Goal: Transaction & Acquisition: Purchase product/service

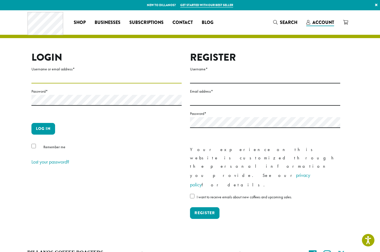
type input "**********"
click at [43, 128] on button "Log in" at bounding box center [43, 129] width 24 height 12
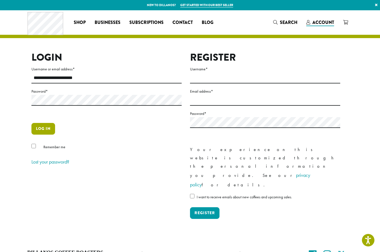
click at [43, 124] on button "Log in" at bounding box center [43, 129] width 24 height 12
click at [37, 127] on button "Log in" at bounding box center [43, 129] width 24 height 12
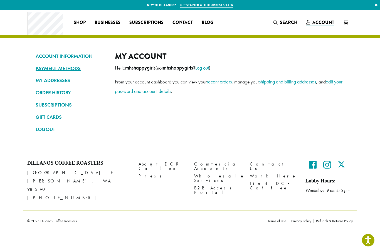
click at [64, 70] on link "PAYMENT METHODS" at bounding box center [71, 68] width 71 height 9
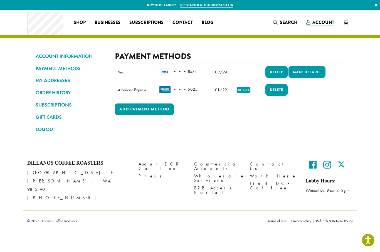
click at [280, 126] on div "Payment Methods Note: If you need to update a card number or expiration date, p…" at bounding box center [229, 94] width 229 height 87
click at [285, 89] on link "Delete" at bounding box center [276, 90] width 22 height 12
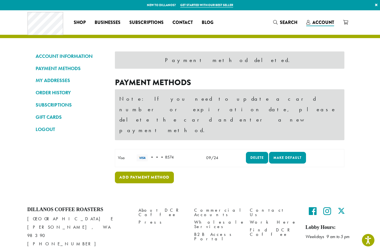
click at [147, 171] on link "Add payment method" at bounding box center [144, 177] width 59 height 12
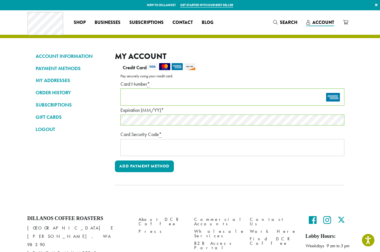
click at [157, 152] on div "Payment Info" at bounding box center [232, 147] width 224 height 17
click at [152, 168] on button "Add payment method" at bounding box center [144, 166] width 59 height 12
click at [146, 167] on div at bounding box center [229, 124] width 229 height 122
click at [143, 167] on div at bounding box center [229, 124] width 229 height 122
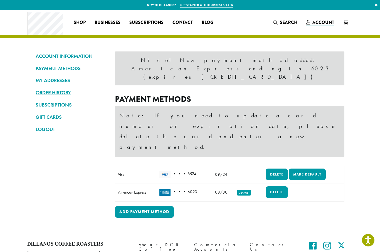
click at [66, 91] on link "ORDER HISTORY" at bounding box center [71, 92] width 71 height 9
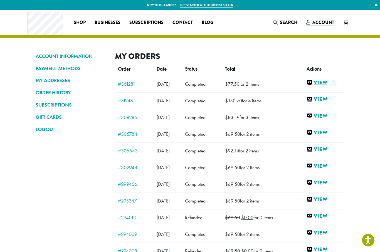
click at [327, 83] on link "View" at bounding box center [323, 82] width 35 height 7
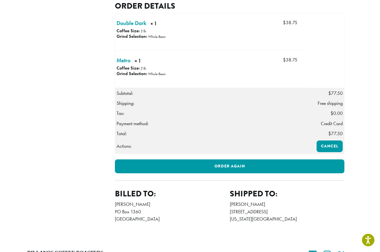
scroll to position [154, 0]
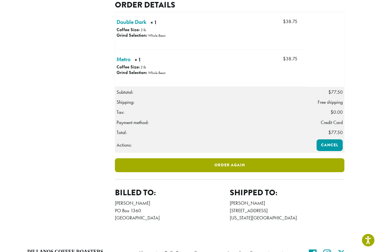
click at [251, 172] on link "Order again" at bounding box center [229, 165] width 229 height 14
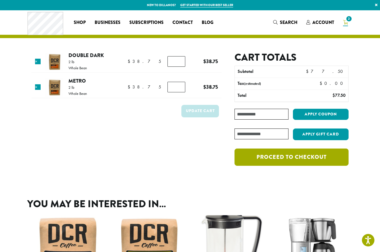
click at [309, 158] on link "Proceed to checkout" at bounding box center [291, 156] width 114 height 17
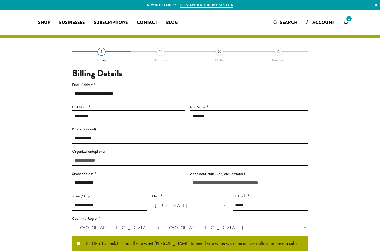
select select "**"
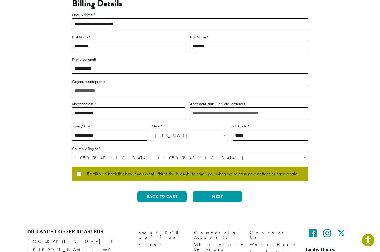
scroll to position [89, 0]
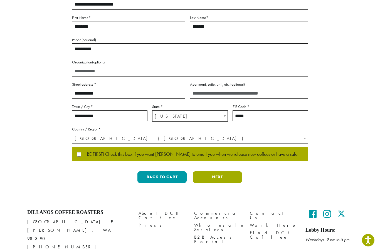
click at [225, 176] on button "Next" at bounding box center [217, 177] width 49 height 12
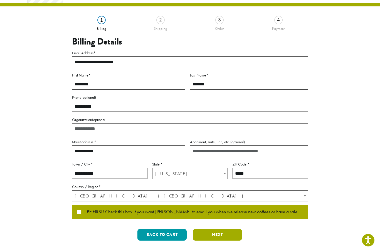
scroll to position [0, 0]
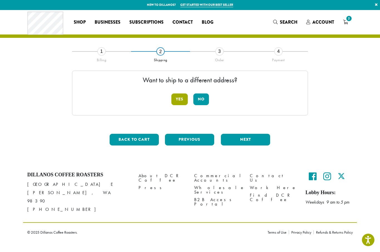
click at [182, 95] on button "Yes" at bounding box center [179, 100] width 16 height 12
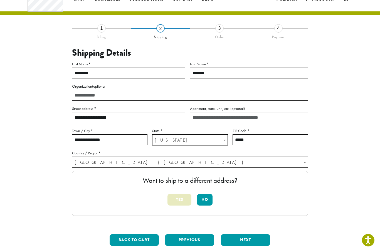
scroll to position [24, 0]
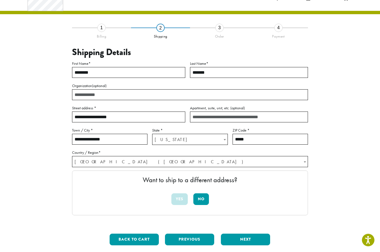
click at [121, 138] on input "**********" at bounding box center [109, 139] width 75 height 11
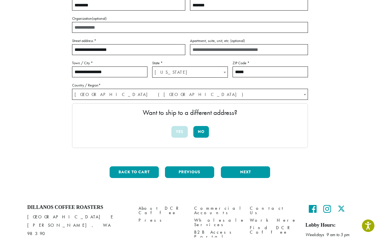
scroll to position [83, 0]
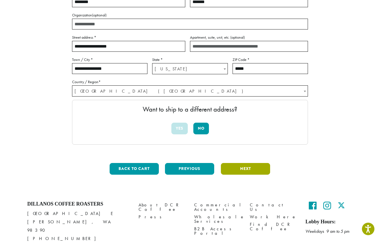
type input "**********"
click at [256, 174] on button "Next" at bounding box center [245, 180] width 49 height 12
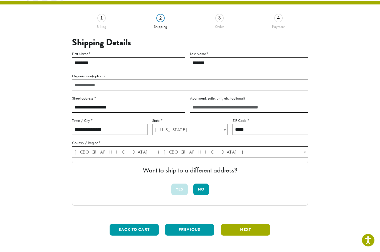
scroll to position [26, 0]
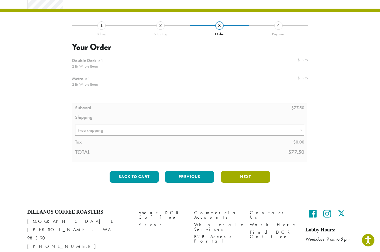
click at [248, 179] on button "Next" at bounding box center [245, 177] width 49 height 12
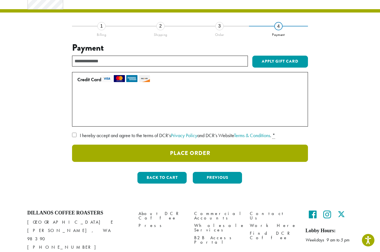
click at [215, 150] on button "Place Order" at bounding box center [190, 153] width 236 height 17
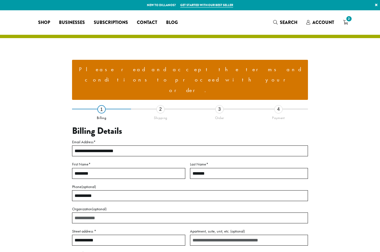
select select "**"
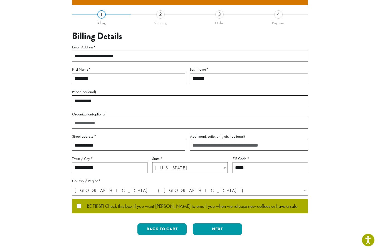
scroll to position [126, 0]
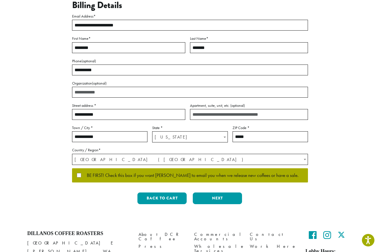
click at [83, 173] on span "BE FIRST! Check this box if you want Dillanos to email you when we release new …" at bounding box center [189, 175] width 217 height 5
click at [223, 192] on button "Next" at bounding box center [217, 198] width 49 height 12
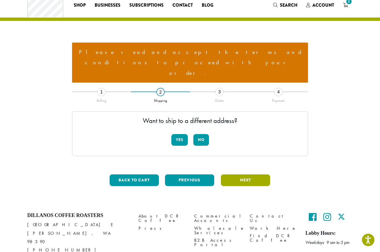
scroll to position [19, 0]
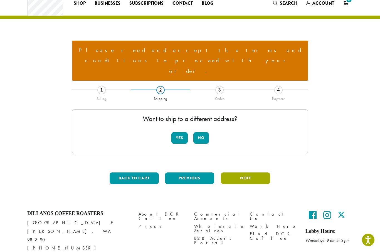
click at [252, 173] on button "Next" at bounding box center [245, 179] width 49 height 12
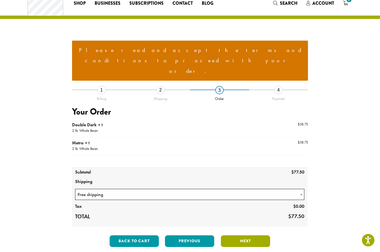
click at [256, 235] on button "Next" at bounding box center [245, 241] width 49 height 12
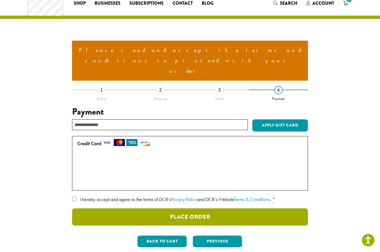
click at [216, 208] on button "Place Order" at bounding box center [190, 216] width 236 height 17
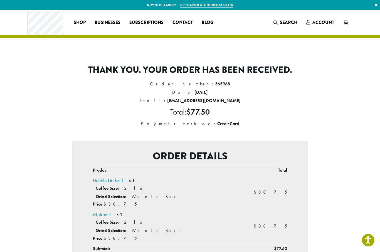
click at [106, 16] on div "Coffee All Coffees Best Sellers Blends Single Origins Dillanos Limited Organic …" at bounding box center [123, 22] width 190 height 23
click at [106, 23] on span "Businesses" at bounding box center [108, 22] width 26 height 7
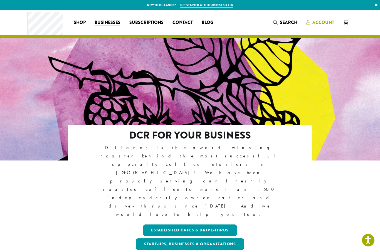
click at [327, 22] on span "Account" at bounding box center [323, 22] width 22 height 6
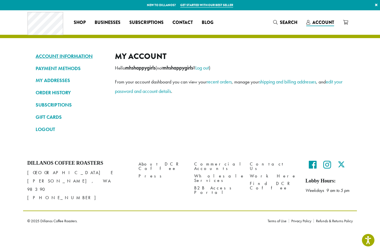
click at [41, 53] on link "ACCOUNT INFORMATION" at bounding box center [71, 55] width 71 height 9
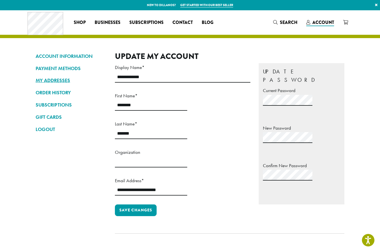
click at [39, 78] on link "MY ADDRESSES" at bounding box center [71, 80] width 71 height 9
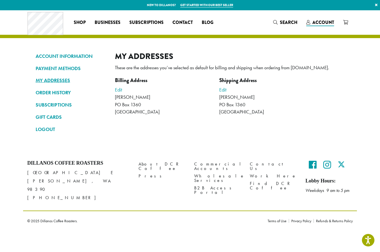
click at [46, 84] on link "MY ADDRESSES" at bounding box center [71, 80] width 71 height 9
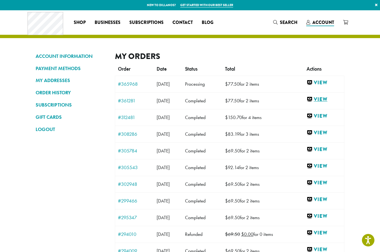
click at [325, 98] on link "View" at bounding box center [323, 99] width 35 height 7
